Goal: Find specific page/section: Find specific page/section

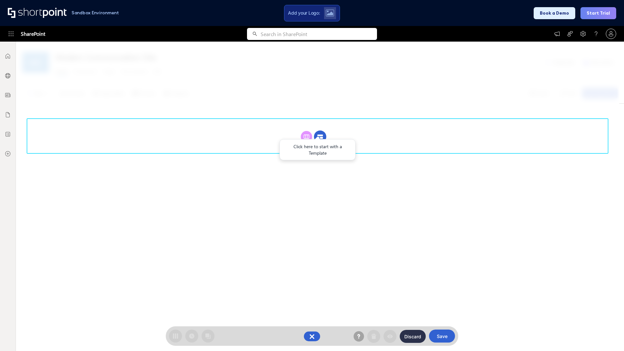
click at [320, 136] on circle at bounding box center [320, 137] width 12 height 12
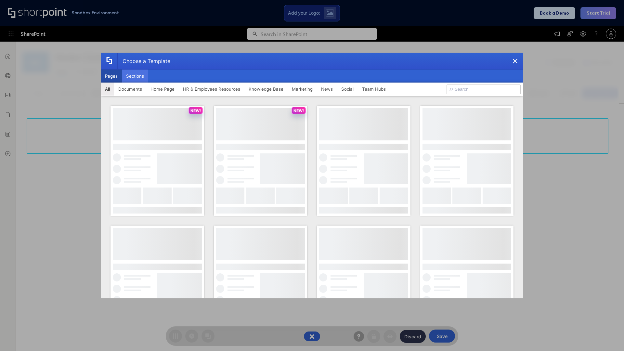
click at [135, 76] on button "Sections" at bounding box center [135, 76] width 26 height 13
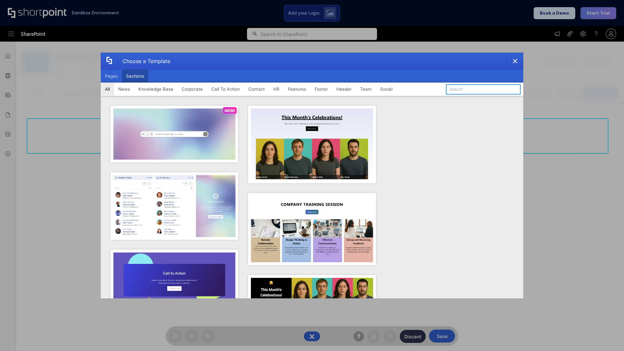
type input "Features Kit 6"
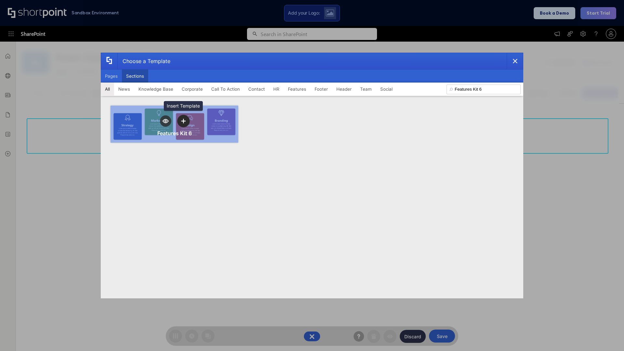
click at [183, 121] on icon "template selector" at bounding box center [183, 121] width 5 height 5
